Goal: Information Seeking & Learning: Check status

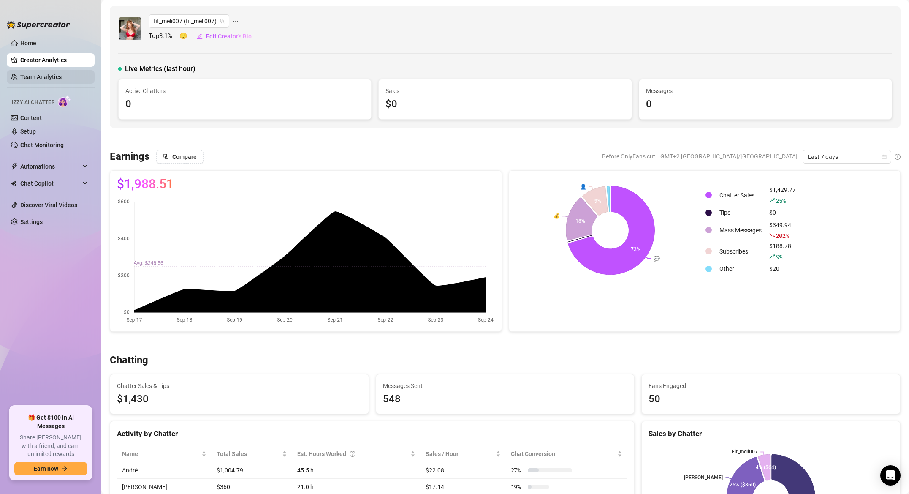
click at [46, 78] on link "Team Analytics" at bounding box center [40, 76] width 41 height 7
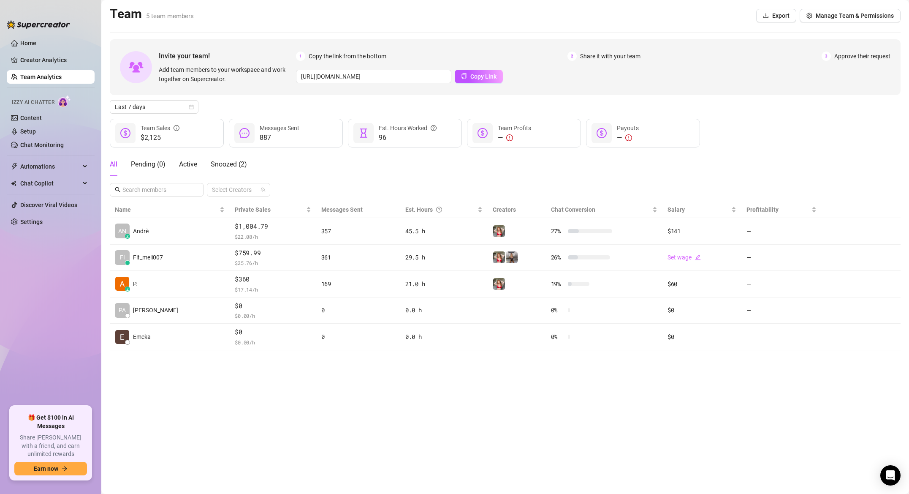
click at [307, 175] on div "All Pending ( 0 ) Active Snoozed ( 2 ) Select Creators" at bounding box center [505, 174] width 791 height 44
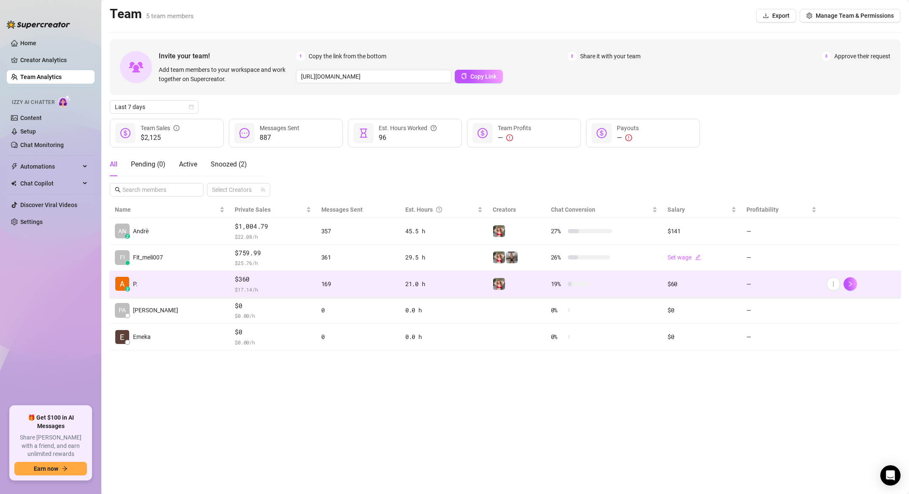
click at [318, 288] on td "169" at bounding box center [358, 284] width 84 height 27
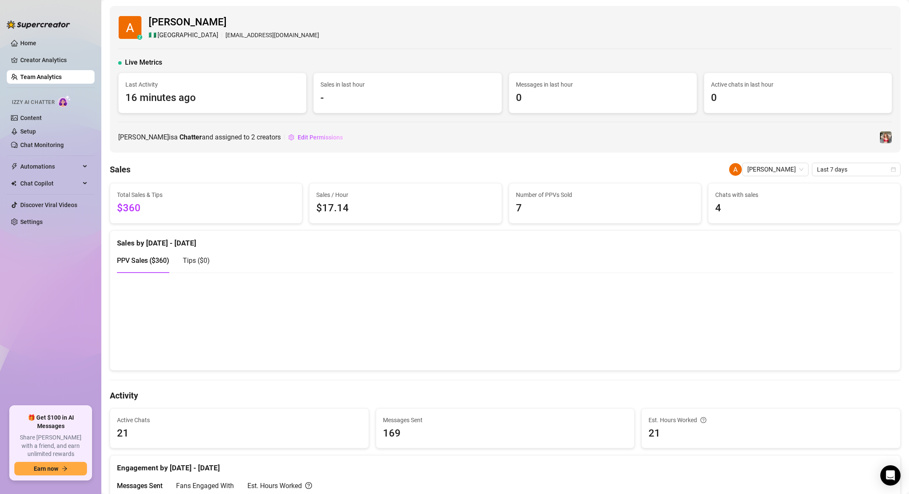
scroll to position [0, 0]
